Goal: Task Accomplishment & Management: Use online tool/utility

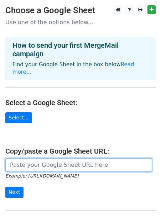
click at [46, 158] on input "url" at bounding box center [78, 165] width 147 height 14
paste input "[URL][DOMAIN_NAME]"
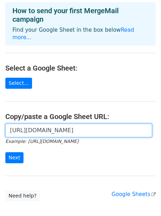
scroll to position [43, 0]
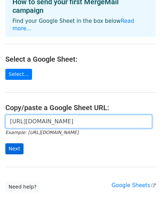
type input "[URL][DOMAIN_NAME]"
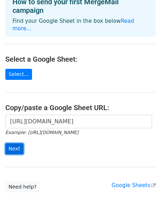
click at [15, 146] on input "Next" at bounding box center [14, 148] width 18 height 11
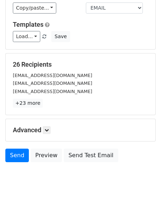
scroll to position [89, 0]
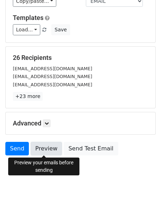
click at [41, 148] on link "Preview" at bounding box center [46, 149] width 31 height 14
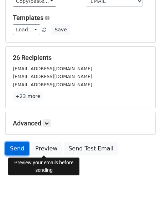
click at [16, 146] on link "Send" at bounding box center [16, 149] width 23 height 14
